Goal: Navigation & Orientation: Find specific page/section

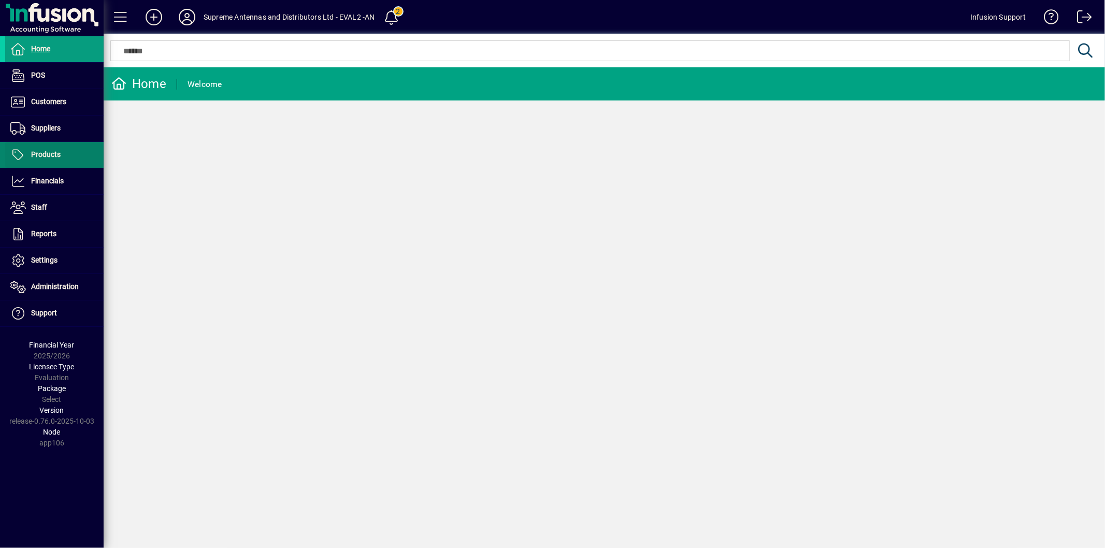
click at [30, 155] on span "Products" at bounding box center [32, 155] width 55 height 12
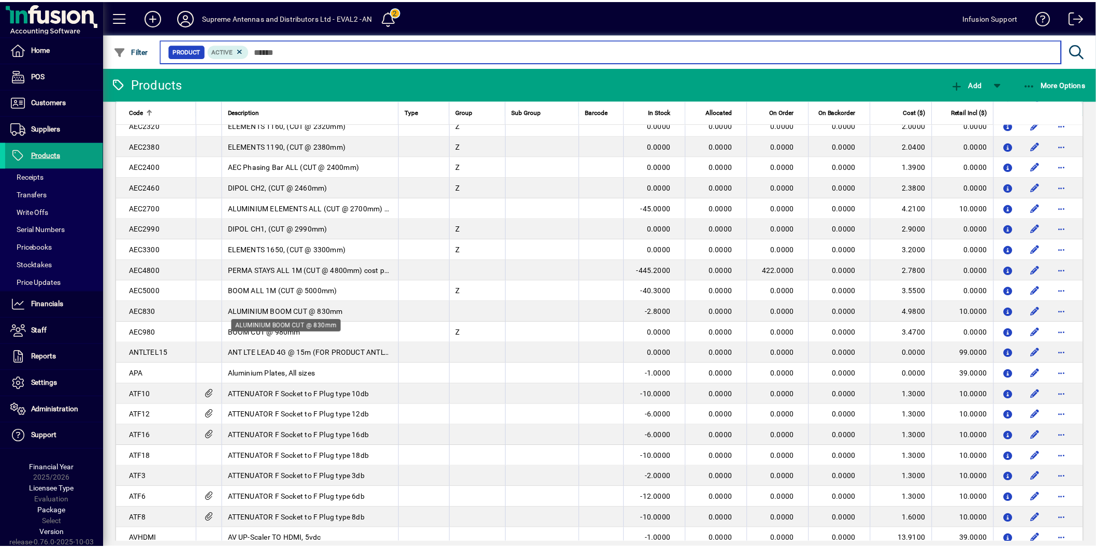
scroll to position [288, 0]
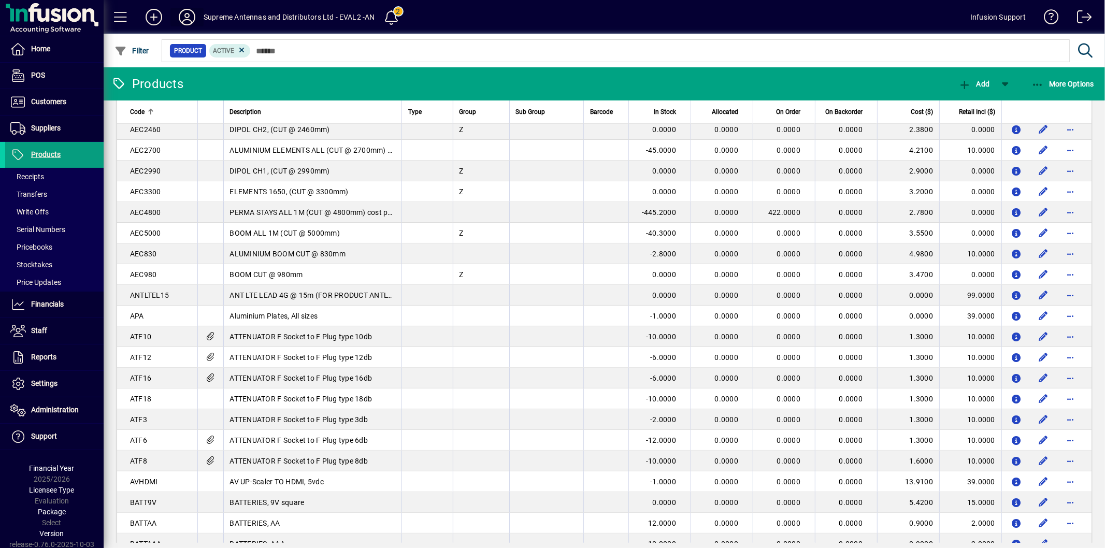
click at [180, 19] on icon at bounding box center [187, 17] width 21 height 17
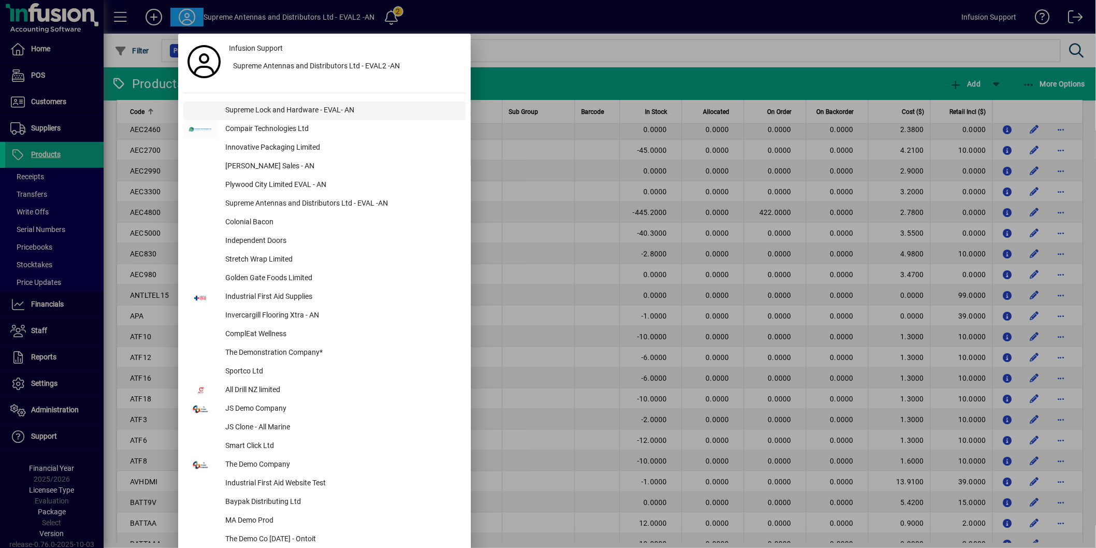
click at [282, 112] on div "Supreme Lock and Hardware - EVAL- AN" at bounding box center [341, 111] width 249 height 19
